Goal: Transaction & Acquisition: Obtain resource

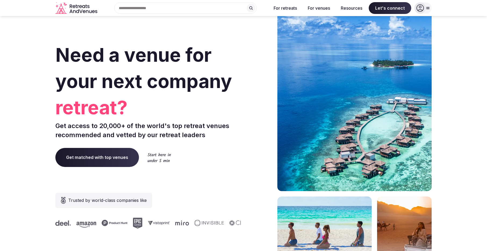
click at [426, 9] on icon at bounding box center [428, 8] width 4 height 4
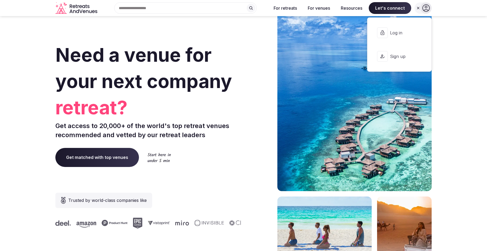
click at [411, 34] on span "Log in" at bounding box center [403, 33] width 26 height 6
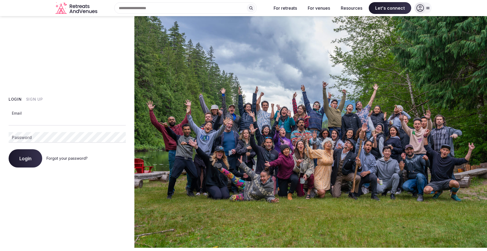
click at [38, 123] on input "Email" at bounding box center [67, 120] width 117 height 11
type input "**********"
click at [24, 162] on button "Login" at bounding box center [26, 158] width 34 height 18
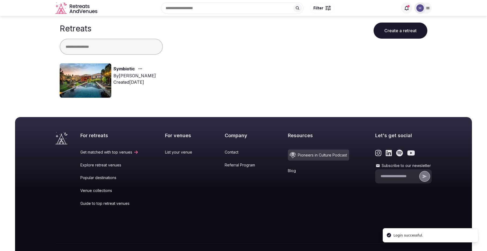
click at [127, 68] on link "Symbiotic" at bounding box center [123, 69] width 21 height 7
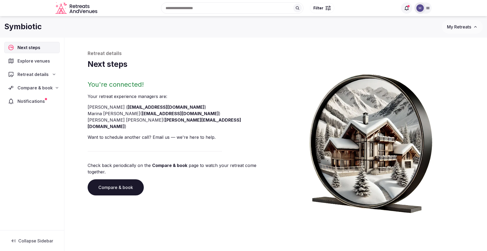
click at [56, 86] on icon at bounding box center [57, 88] width 4 height 4
click at [45, 120] on span "Proposals received (8)" at bounding box center [34, 122] width 42 height 5
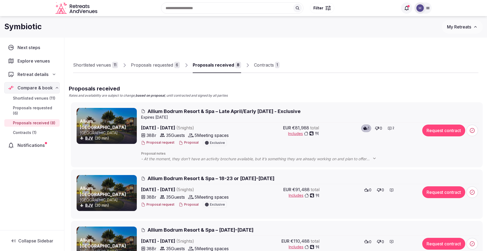
click at [260, 64] on div "Contracts" at bounding box center [264, 65] width 20 height 6
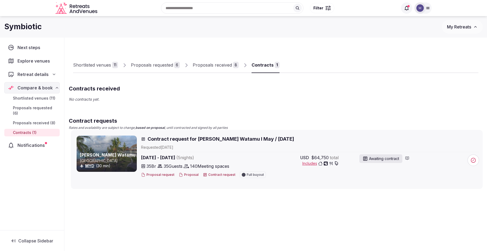
click at [209, 139] on span "Contract request for [PERSON_NAME] Watamu I May / [DATE]" at bounding box center [221, 139] width 146 height 7
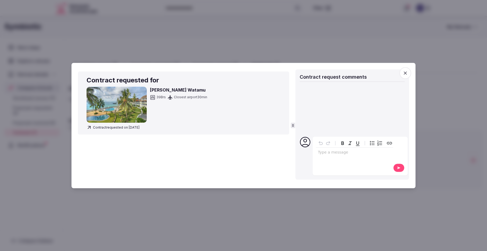
click at [404, 71] on icon "button" at bounding box center [404, 72] width 5 height 5
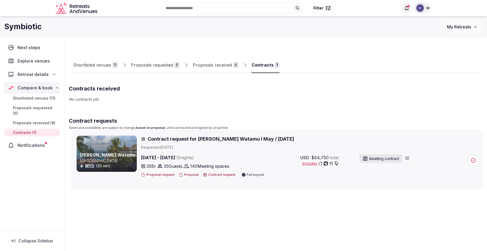
click at [218, 62] on div "Proposals received" at bounding box center [212, 65] width 39 height 6
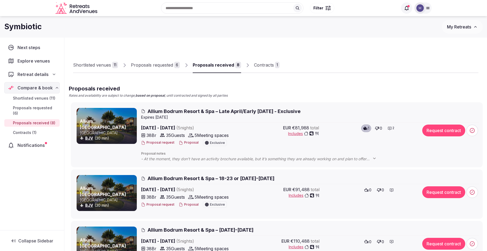
click at [268, 64] on div "Contracts" at bounding box center [264, 65] width 20 height 6
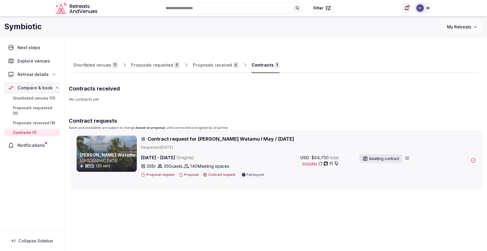
click at [175, 138] on span "Contract request for [PERSON_NAME] Watamu I May / [DATE]" at bounding box center [221, 139] width 146 height 7
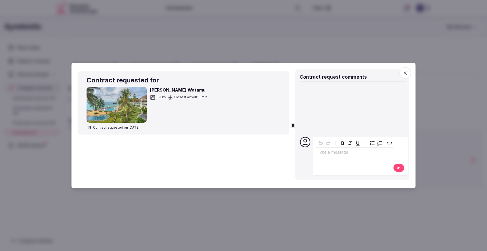
click at [122, 126] on span "Contract requested on [DATE]" at bounding box center [113, 127] width 53 height 5
click at [211, 238] on div at bounding box center [243, 125] width 487 height 251
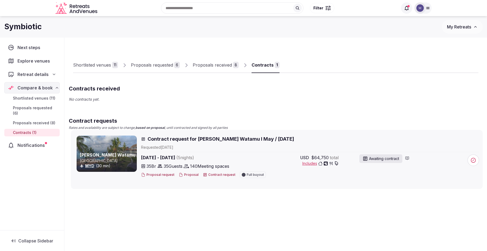
click at [213, 66] on div "Proposals received" at bounding box center [212, 65] width 39 height 6
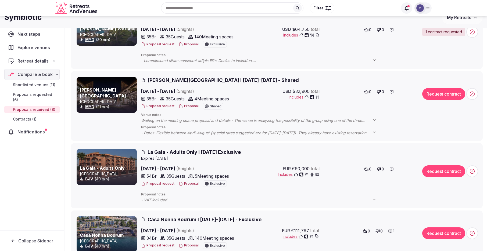
scroll to position [226, 0]
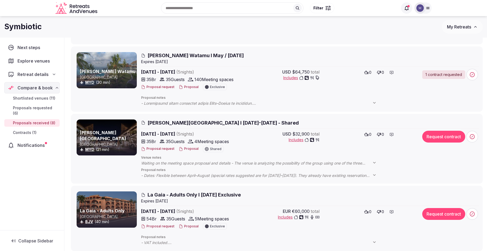
click at [176, 55] on span "[PERSON_NAME] Watamu I May / [DATE]" at bounding box center [196, 55] width 96 height 7
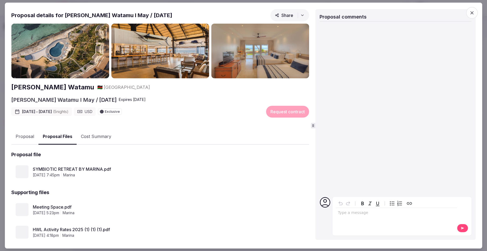
click at [68, 137] on button "Proposal Files" at bounding box center [57, 137] width 38 height 16
click at [73, 168] on link "SYMBIOTIC RETREAT BY MARINA.pdf" at bounding box center [163, 169] width 260 height 6
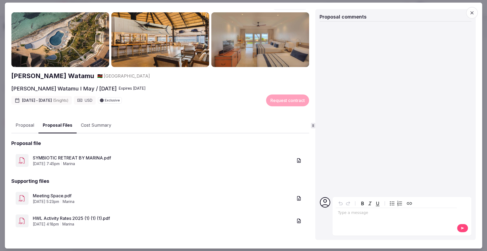
click at [68, 194] on link "Meeting Space.pdf" at bounding box center [163, 196] width 260 height 6
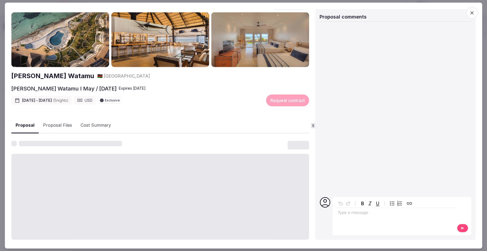
click at [31, 125] on button "Proposal" at bounding box center [24, 126] width 27 height 16
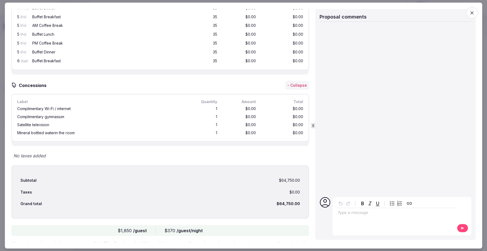
scroll to position [708, 0]
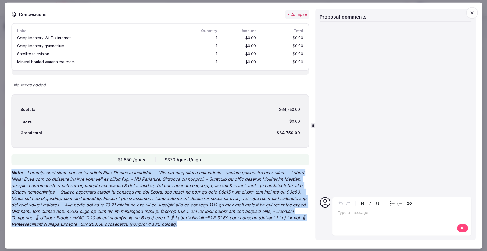
drag, startPoint x: 188, startPoint y: 226, endPoint x: 13, endPoint y: 172, distance: 183.1
click at [13, 172] on p "Note:" at bounding box center [160, 199] width 298 height 58
copy p "Lore: - Ipsumdolors ametc adipiscin elitse Doeiu–Tempor in utlaboree. - Dolo ma…"
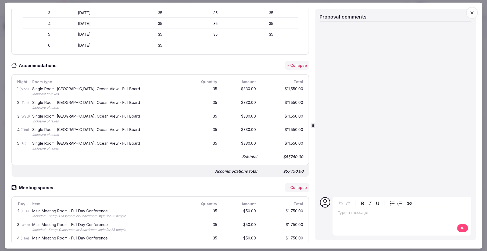
scroll to position [209, 0]
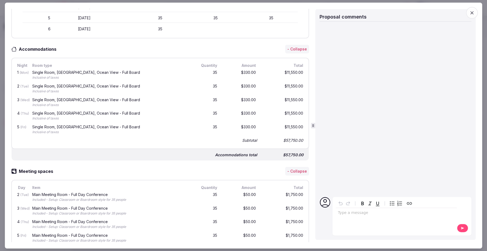
click at [470, 13] on icon "button" at bounding box center [471, 12] width 5 height 5
